Goal: Task Accomplishment & Management: Use online tool/utility

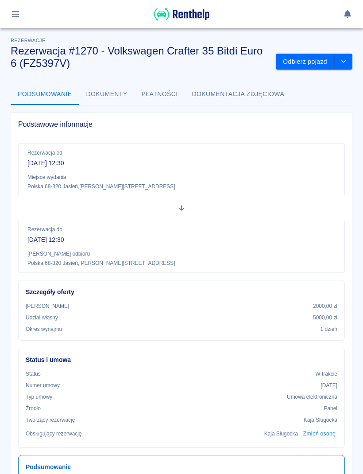
click at [23, 14] on button "button" at bounding box center [15, 14] width 17 height 15
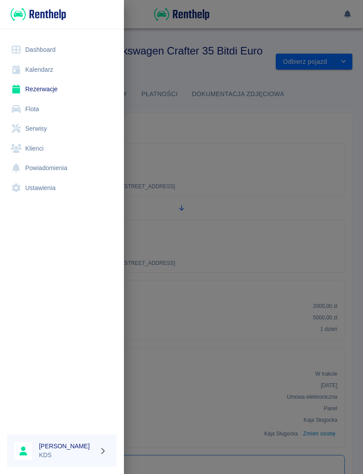
click at [48, 70] on link "Kalendarz" at bounding box center [62, 70] width 110 height 20
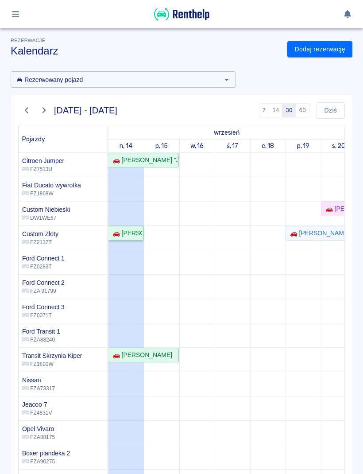
click at [133, 233] on div "🚗 [PERSON_NAME]" at bounding box center [126, 233] width 34 height 9
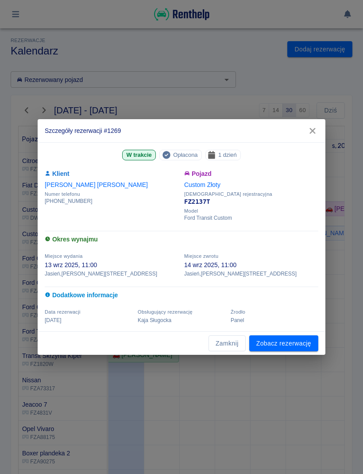
click at [296, 350] on link "Zobacz rezerwację" at bounding box center [283, 343] width 69 height 16
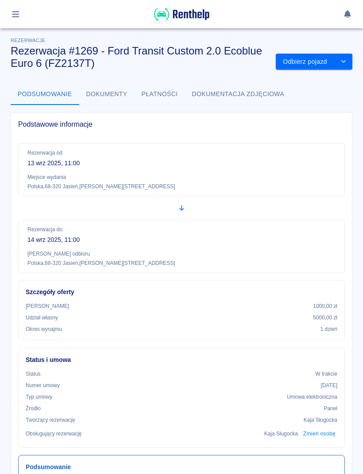
click at [305, 57] on button "Odbierz pojazd" at bounding box center [305, 62] width 59 height 16
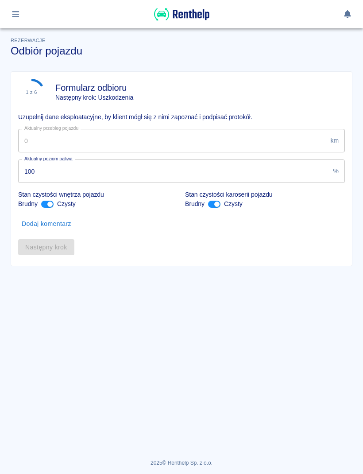
type input "117617"
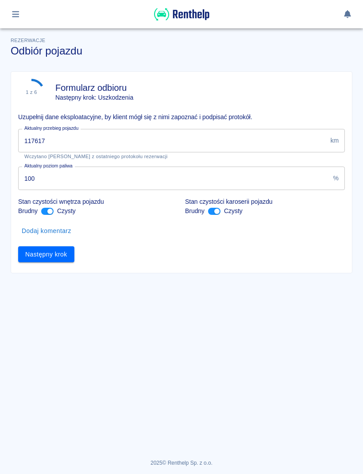
click at [62, 257] on button "Następny krok" at bounding box center [46, 254] width 56 height 16
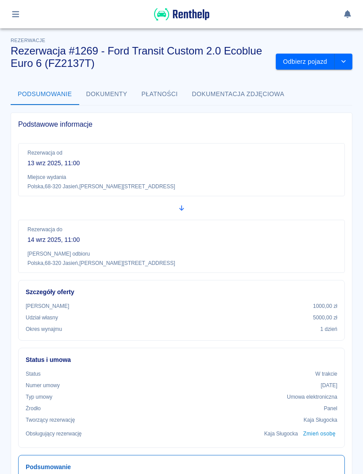
click at [197, 13] on img at bounding box center [181, 14] width 55 height 15
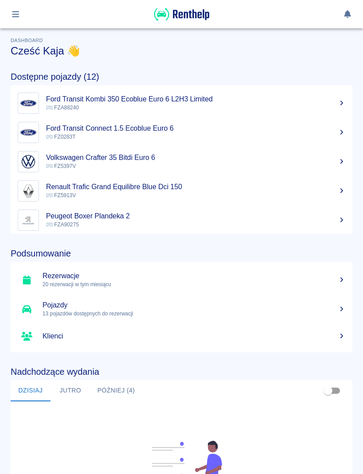
click at [22, 19] on button "button" at bounding box center [15, 14] width 17 height 15
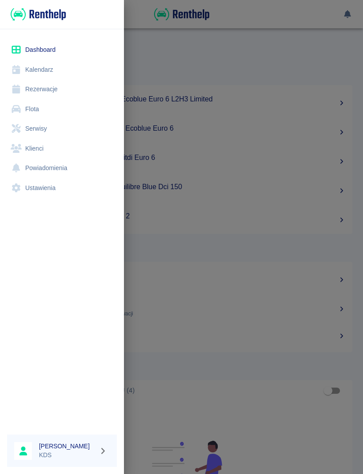
click at [52, 51] on link "Dashboard" at bounding box center [62, 50] width 110 height 20
click at [277, 64] on div at bounding box center [181, 237] width 363 height 474
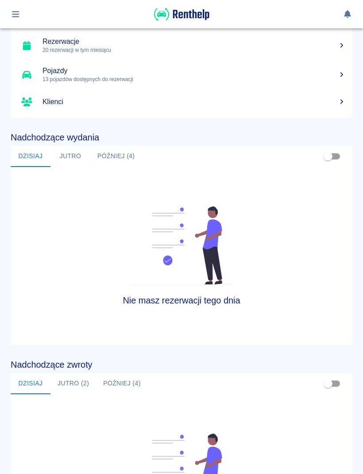
scroll to position [268, 0]
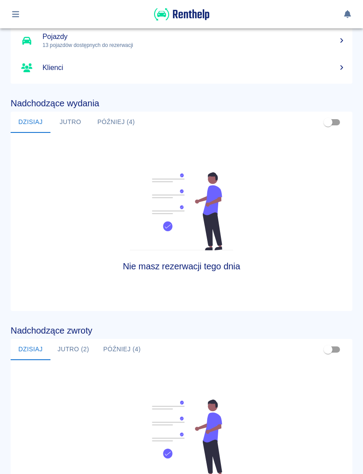
click at [79, 353] on button "Jutro (2)" at bounding box center [73, 349] width 46 height 21
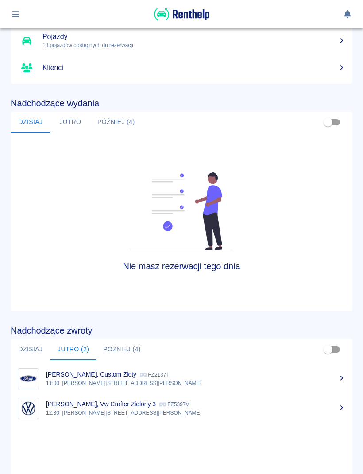
click at [121, 378] on p "[PERSON_NAME], Custom Złoty" at bounding box center [91, 374] width 90 height 7
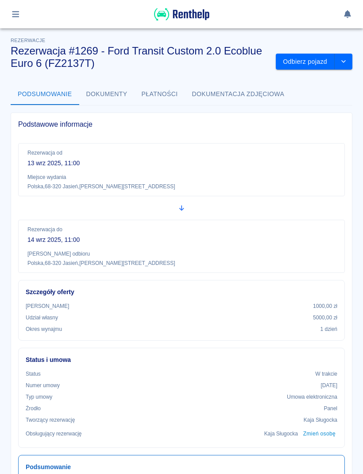
click at [302, 64] on button "Odbierz pojazd" at bounding box center [305, 62] width 59 height 16
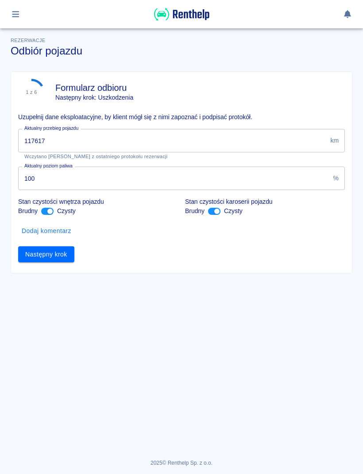
click at [202, 139] on input "117617" at bounding box center [172, 140] width 309 height 23
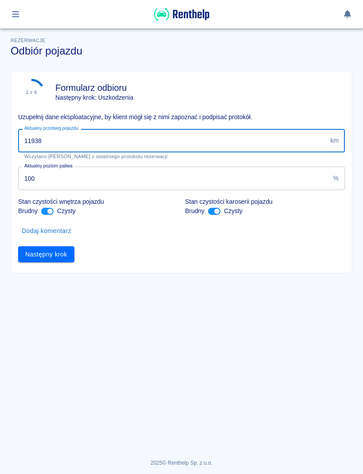
type input "119380"
click at [69, 261] on button "Następny krok" at bounding box center [46, 254] width 56 height 16
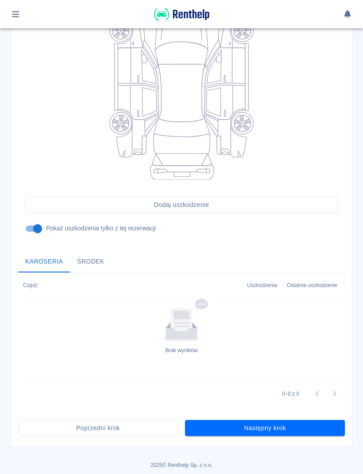
scroll to position [141, 0]
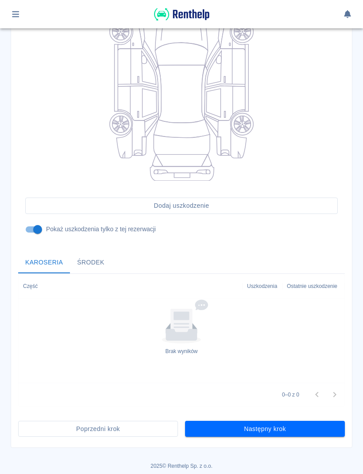
click at [209, 433] on button "Następny krok" at bounding box center [265, 429] width 160 height 16
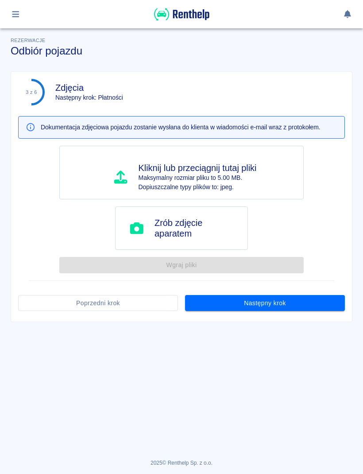
scroll to position [0, 0]
click at [316, 305] on button "Następny krok" at bounding box center [265, 303] width 160 height 16
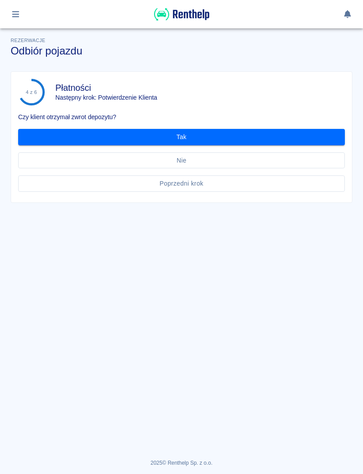
click at [318, 137] on button "Tak" at bounding box center [181, 137] width 327 height 16
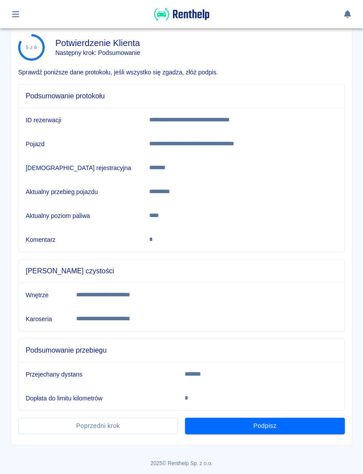
scroll to position [45, 0]
click at [311, 430] on button "Podpisz" at bounding box center [265, 426] width 160 height 16
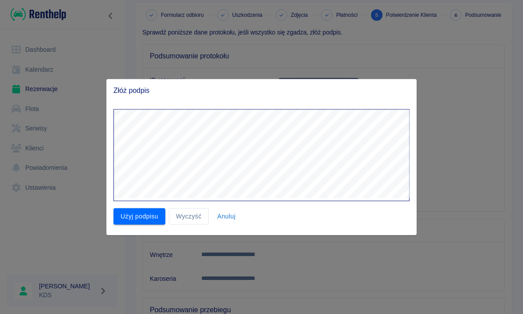
click at [145, 217] on button "Użyj podpisu" at bounding box center [139, 217] width 52 height 16
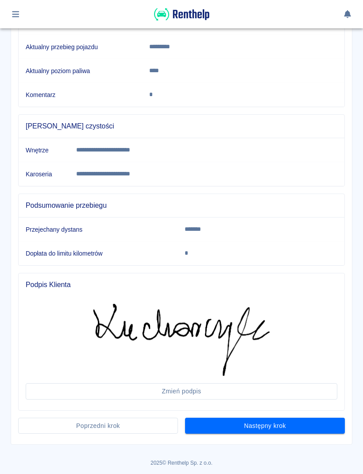
scroll to position [189, 0]
click at [278, 432] on button "Następny krok" at bounding box center [265, 426] width 160 height 16
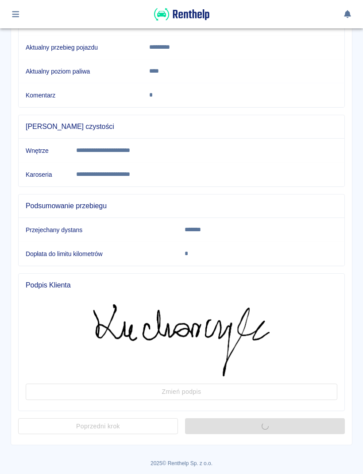
scroll to position [0, 0]
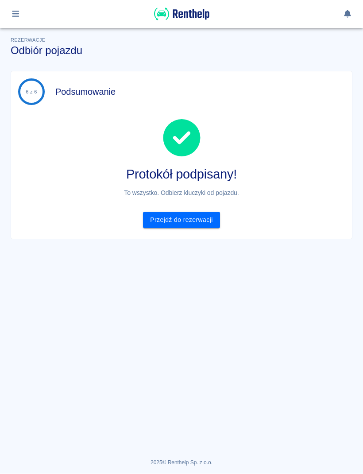
click at [205, 214] on link "Przejdź do rezerwacji" at bounding box center [181, 220] width 77 height 16
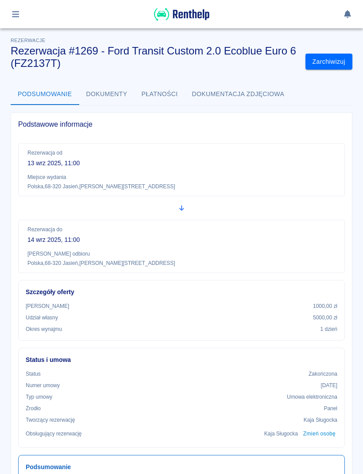
click at [15, 18] on icon "button" at bounding box center [16, 14] width 10 height 8
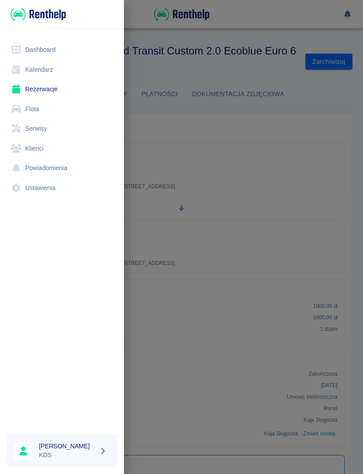
click at [53, 71] on link "Kalendarz" at bounding box center [62, 70] width 110 height 20
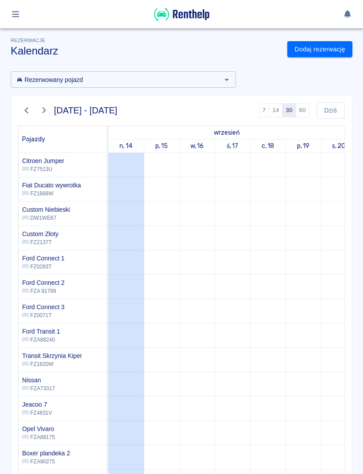
click at [21, 15] on button "button" at bounding box center [15, 14] width 17 height 15
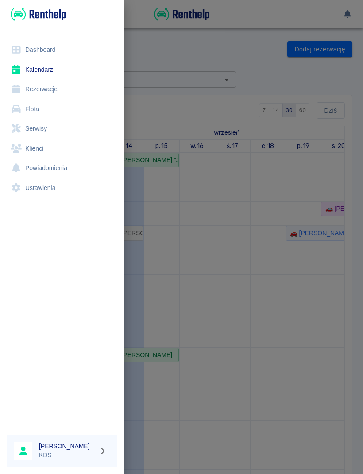
click at [51, 87] on link "Rezerwacje" at bounding box center [62, 89] width 110 height 20
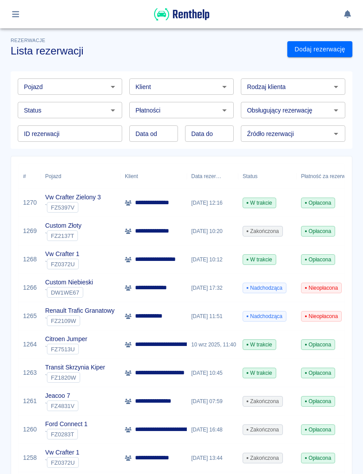
click at [183, 201] on div "**********" at bounding box center [153, 203] width 66 height 28
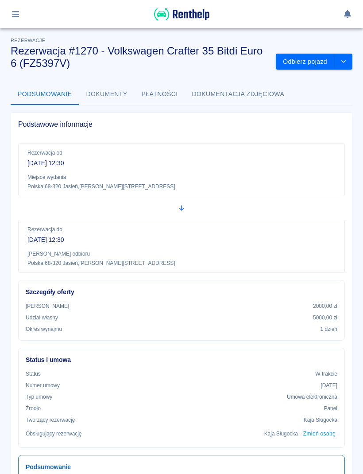
click at [319, 59] on button "Odbierz pojazd" at bounding box center [305, 62] width 59 height 16
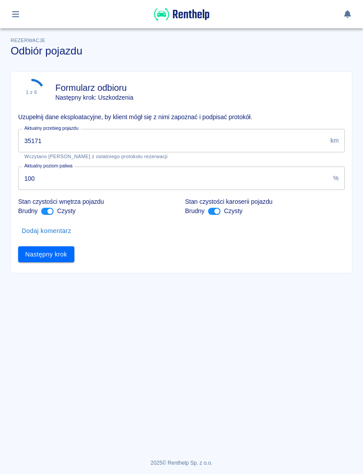
click at [218, 144] on input "35171" at bounding box center [172, 140] width 309 height 23
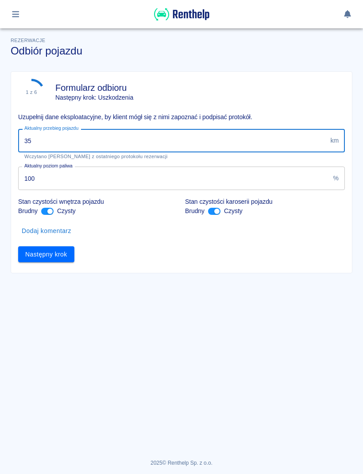
type input "3"
click at [298, 138] on input "3" at bounding box center [172, 140] width 309 height 23
click at [252, 140] on input "Aktualny przebieg pojazdu" at bounding box center [172, 140] width 309 height 23
click at [269, 132] on input "Aktualny przebieg pojazdu" at bounding box center [172, 140] width 309 height 23
click at [155, 257] on div "Następny krok" at bounding box center [178, 250] width 334 height 23
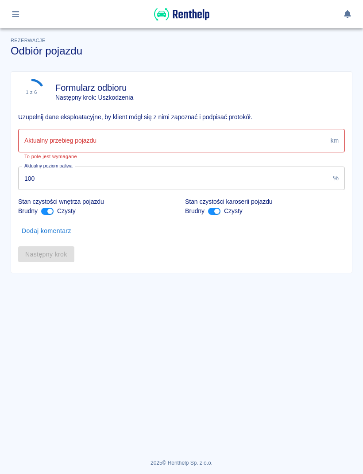
click at [22, 14] on button "button" at bounding box center [15, 14] width 17 height 15
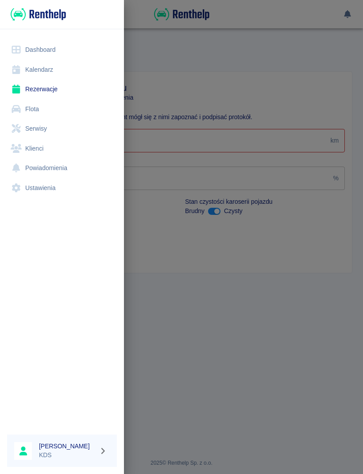
click at [201, 110] on div at bounding box center [181, 237] width 363 height 474
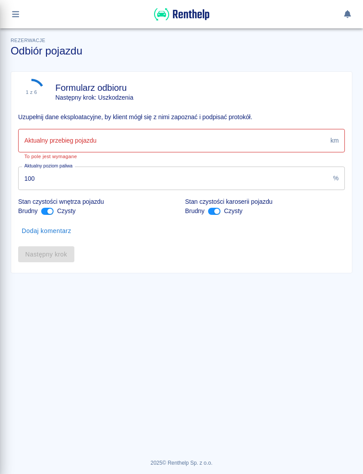
click at [196, 137] on input "Aktualny przebieg pojazdu" at bounding box center [172, 140] width 309 height 23
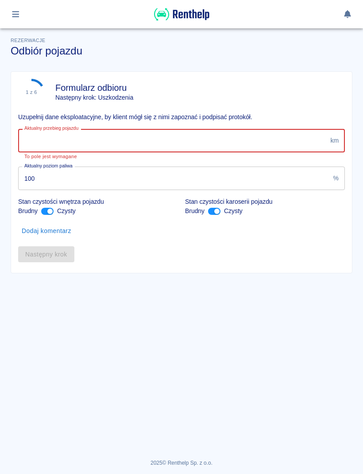
click at [269, 137] on input "Aktualny przebieg pojazdu" at bounding box center [172, 140] width 309 height 23
click at [201, 147] on input "Aktualny przebieg pojazdu" at bounding box center [172, 140] width 309 height 23
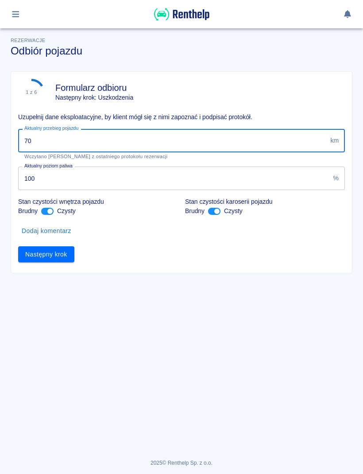
type input "7"
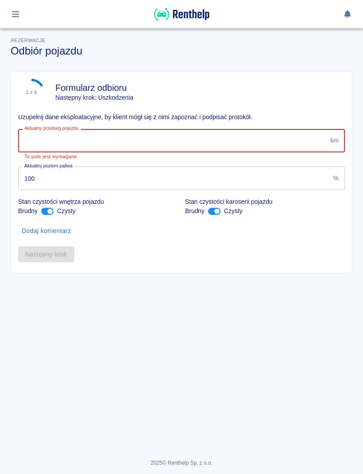
click at [235, 142] on input "Aktualny przebieg pojazdu" at bounding box center [172, 140] width 309 height 23
click at [136, 189] on input "100" at bounding box center [174, 178] width 312 height 23
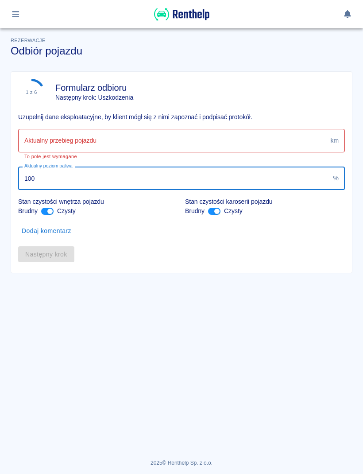
click at [232, 134] on input "Aktualny przebieg pojazdu" at bounding box center [172, 140] width 309 height 23
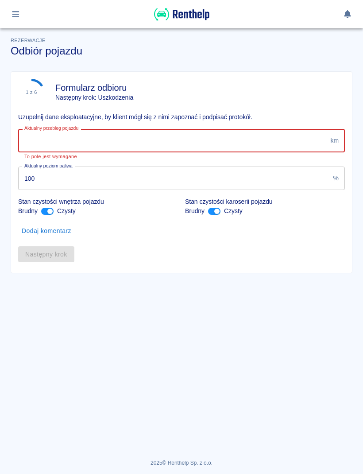
click at [266, 133] on input "Aktualny przebieg pojazdu" at bounding box center [172, 140] width 309 height 23
click at [184, 151] on input "Aktualny przebieg pojazdu" at bounding box center [172, 140] width 309 height 23
click at [221, 143] on input "Aktualny przebieg pojazdu" at bounding box center [172, 140] width 309 height 23
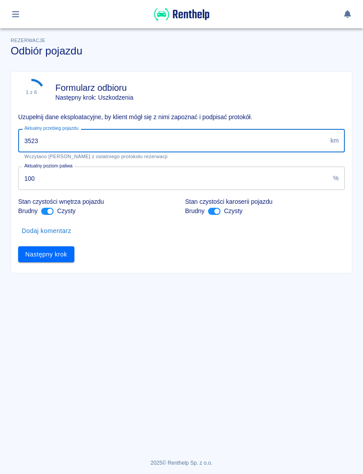
type input "35235"
click at [65, 261] on button "Następny krok" at bounding box center [46, 254] width 56 height 16
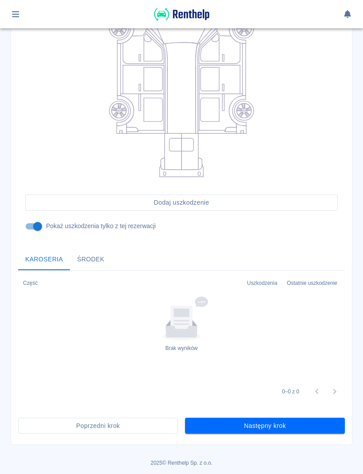
scroll to position [141, 0]
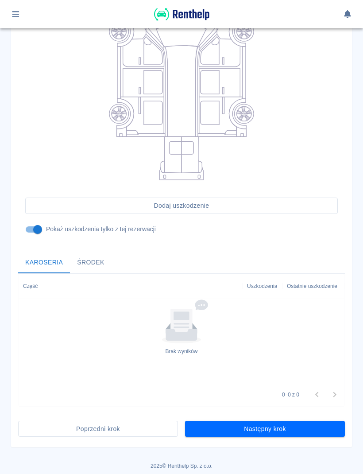
click at [323, 410] on div "Dodaj uszkodzenie Pokaż uszkodzenia tylko z tej rezerwacji Karoseria Środek Czę…" at bounding box center [181, 196] width 327 height 449
click at [314, 433] on button "Następny krok" at bounding box center [265, 429] width 160 height 16
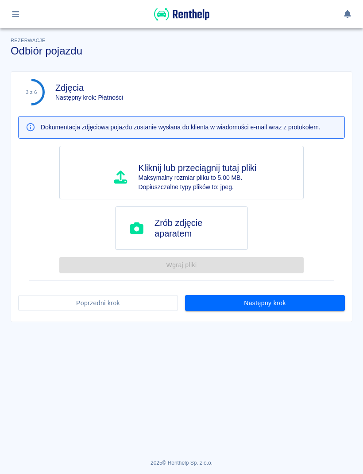
scroll to position [0, 0]
click at [324, 302] on button "Następny krok" at bounding box center [265, 303] width 160 height 16
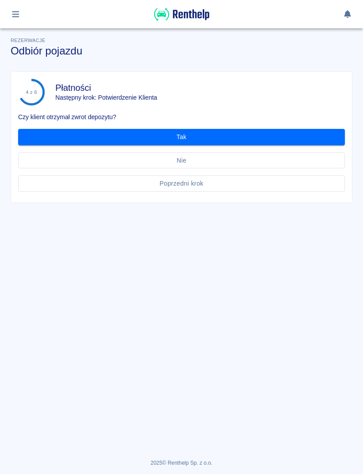
click at [311, 136] on button "Tak" at bounding box center [181, 137] width 327 height 16
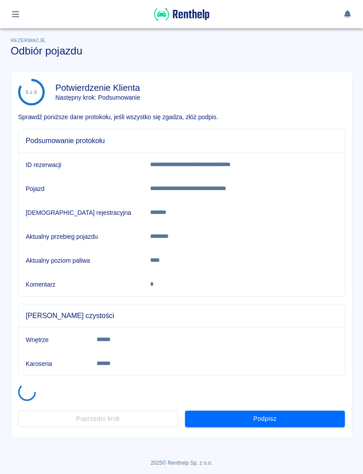
click at [310, 422] on button "Podpisz" at bounding box center [265, 419] width 160 height 16
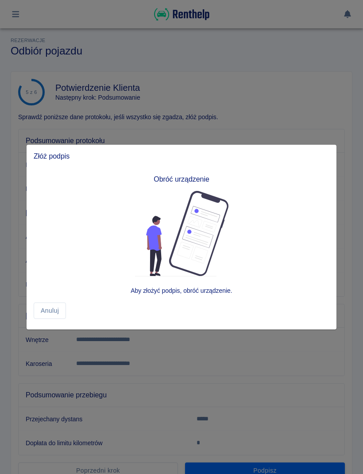
click at [286, 381] on div at bounding box center [181, 237] width 363 height 474
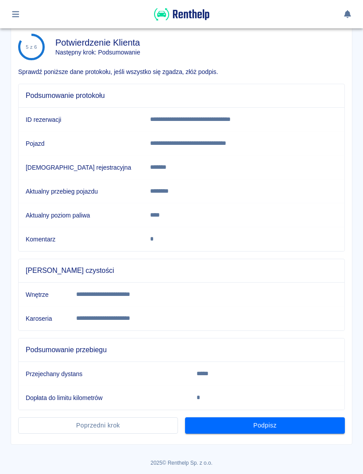
scroll to position [45, 0]
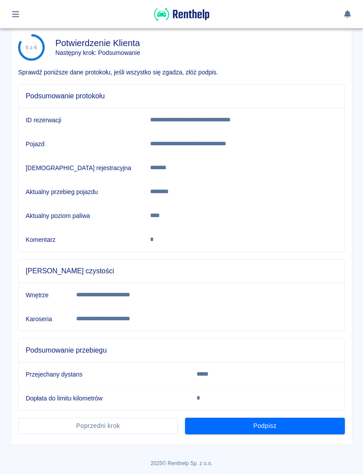
click at [310, 428] on button "Podpisz" at bounding box center [265, 426] width 160 height 16
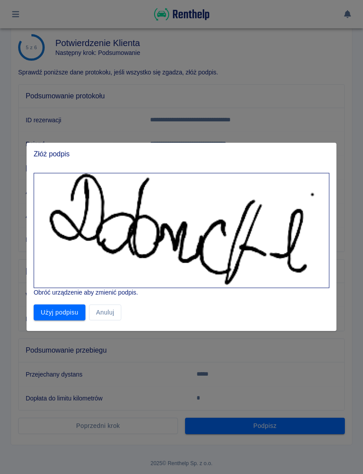
click at [55, 310] on button "Użyj podpisu" at bounding box center [60, 312] width 52 height 16
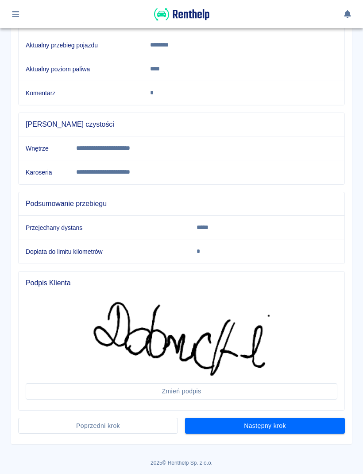
scroll to position [191, 0]
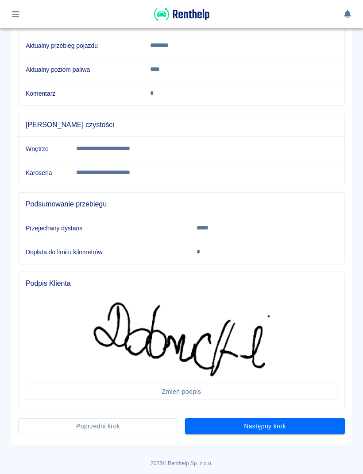
click at [295, 422] on button "Następny krok" at bounding box center [265, 426] width 160 height 16
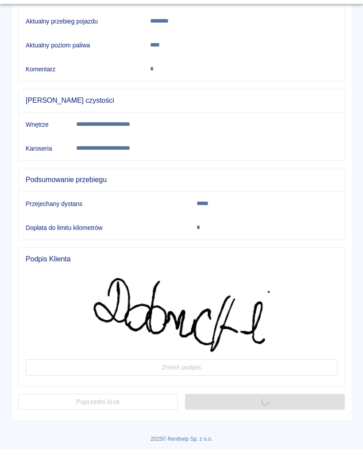
scroll to position [0, 0]
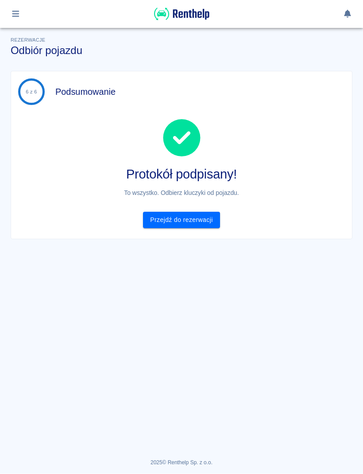
click at [204, 218] on link "Przejdź do rezerwacji" at bounding box center [181, 220] width 77 height 16
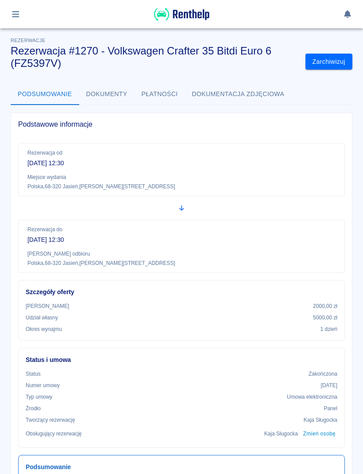
click at [196, 7] on img at bounding box center [181, 14] width 55 height 15
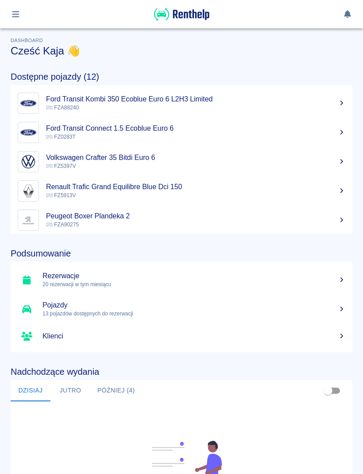
click at [21, 8] on button "button" at bounding box center [15, 14] width 17 height 15
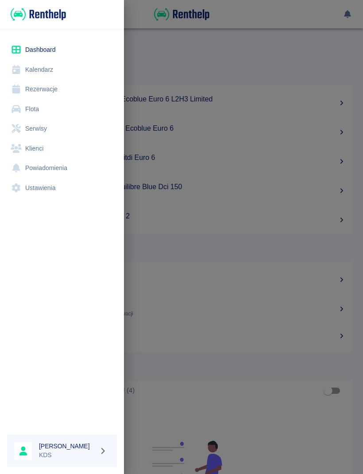
click at [291, 240] on div at bounding box center [181, 237] width 363 height 474
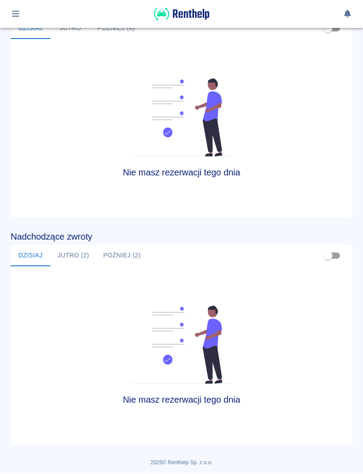
scroll to position [362, 0]
